Goal: Information Seeking & Learning: Compare options

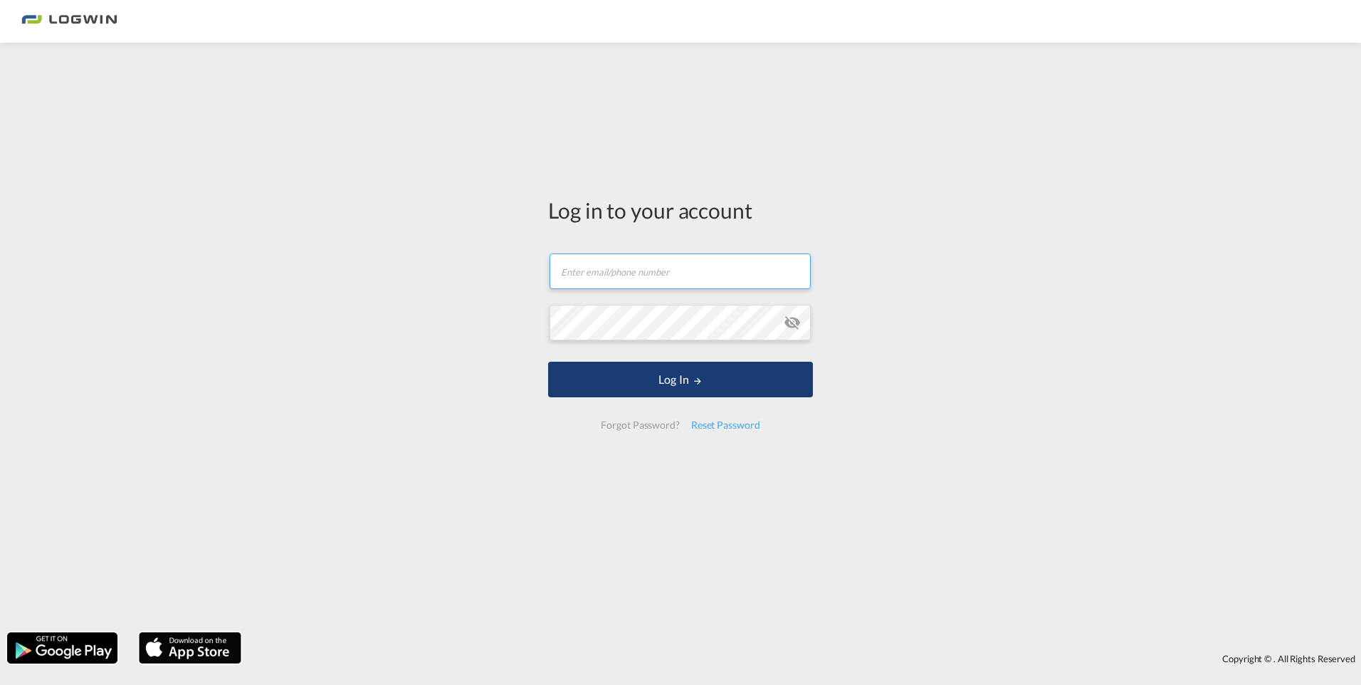
type input "[PERSON_NAME][EMAIL_ADDRESS][DOMAIN_NAME]"
click at [695, 386] on button "Log In" at bounding box center [680, 380] width 265 height 36
